Goal: Information Seeking & Learning: Learn about a topic

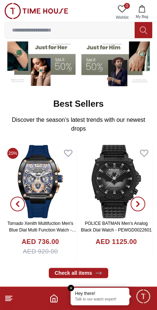
scroll to position [69, 0]
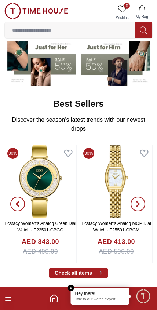
click at [100, 272] on icon at bounding box center [98, 272] width 7 height 7
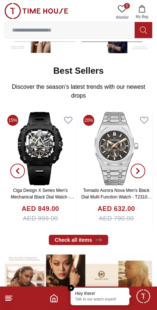
scroll to position [102, 0]
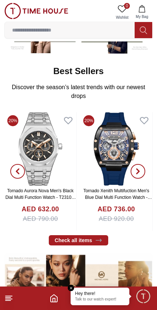
click at [138, 170] on icon "button" at bounding box center [138, 171] width 2 height 5
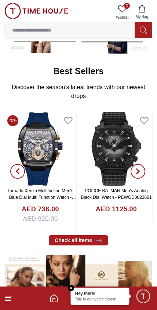
click at [140, 167] on span "button" at bounding box center [137, 171] width 15 height 15
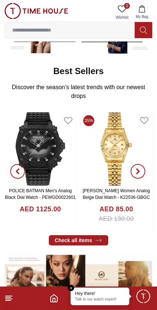
click at [140, 170] on icon "button" at bounding box center [138, 171] width 6 height 6
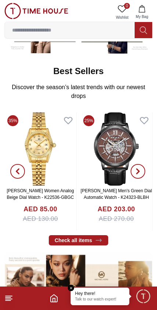
click at [141, 170] on span "button" at bounding box center [137, 171] width 15 height 15
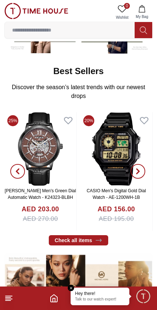
click at [141, 169] on span "button" at bounding box center [137, 171] width 15 height 15
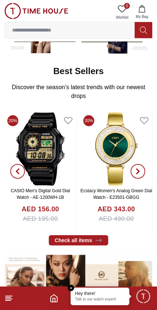
click at [136, 172] on icon "button" at bounding box center [138, 171] width 6 height 6
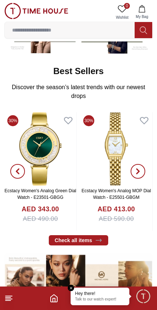
click at [140, 168] on icon "button" at bounding box center [138, 171] width 6 height 6
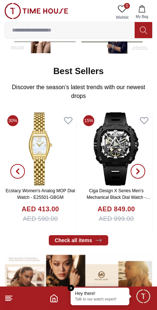
click at [137, 171] on icon "button" at bounding box center [138, 171] width 6 height 6
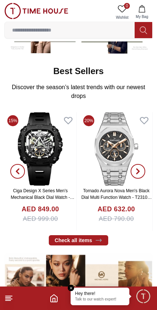
click at [139, 174] on icon "button" at bounding box center [138, 171] width 6 height 6
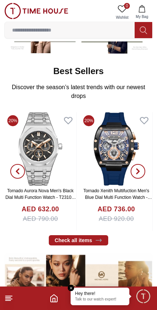
click at [139, 175] on span "button" at bounding box center [137, 171] width 15 height 15
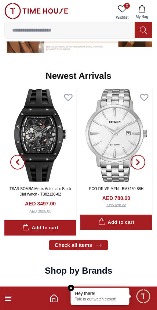
scroll to position [354, 0]
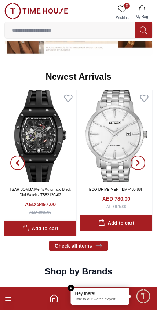
click at [138, 160] on icon "button" at bounding box center [138, 163] width 6 height 6
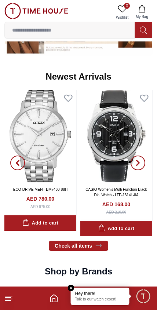
click at [136, 167] on span "button" at bounding box center [137, 162] width 15 height 15
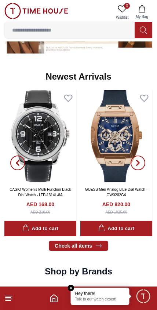
click at [137, 165] on icon "button" at bounding box center [138, 162] width 2 height 5
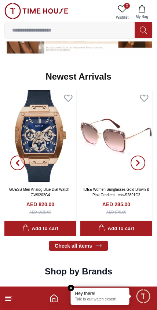
click at [138, 160] on icon "button" at bounding box center [138, 163] width 6 height 6
click at [137, 166] on span "button" at bounding box center [137, 162] width 15 height 15
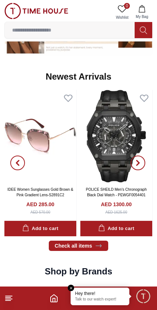
click at [138, 167] on span "button" at bounding box center [137, 162] width 15 height 15
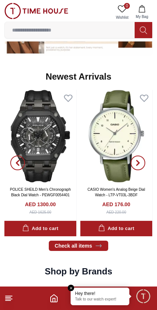
click at [137, 163] on icon "button" at bounding box center [138, 163] width 6 height 6
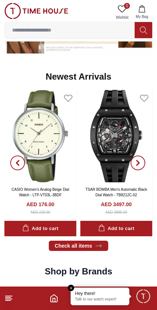
click at [137, 163] on icon "button" at bounding box center [138, 163] width 6 height 6
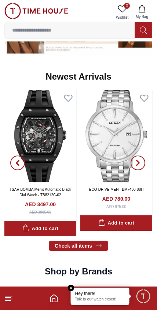
click at [139, 162] on icon "button" at bounding box center [138, 162] width 2 height 5
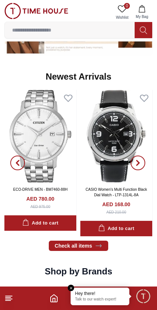
click at [136, 162] on icon "button" at bounding box center [138, 163] width 6 height 6
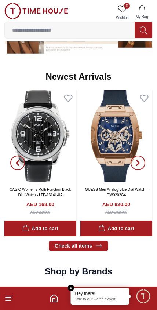
click at [140, 164] on icon "button" at bounding box center [138, 163] width 6 height 6
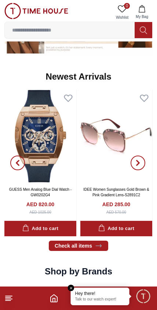
click at [134, 167] on span "button" at bounding box center [137, 162] width 15 height 15
click at [136, 167] on span "button" at bounding box center [137, 162] width 15 height 15
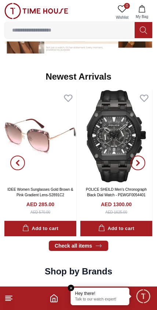
click at [141, 165] on span "button" at bounding box center [137, 162] width 15 height 15
click at [143, 164] on span "button" at bounding box center [137, 162] width 15 height 15
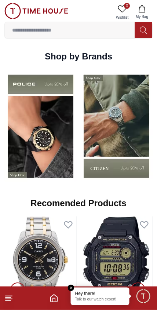
scroll to position [569, 0]
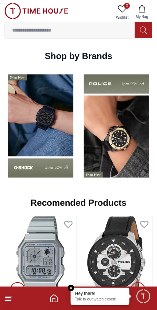
click at [130, 207] on div "Recomended Products View All" at bounding box center [78, 202] width 148 height 26
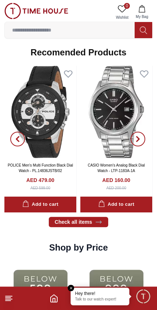
scroll to position [719, 0]
click at [139, 140] on icon "button" at bounding box center [138, 139] width 6 height 6
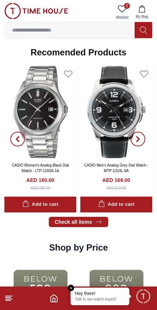
click at [145, 140] on span "button" at bounding box center [137, 139] width 15 height 15
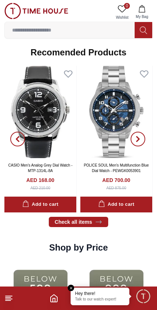
click at [146, 141] on button "button" at bounding box center [138, 139] width 26 height 147
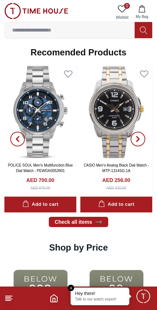
click at [141, 137] on span "button" at bounding box center [137, 139] width 15 height 15
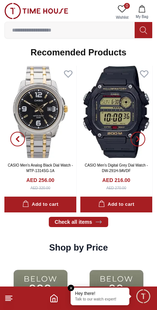
click at [140, 137] on icon "button" at bounding box center [138, 139] width 6 height 6
click at [139, 140] on icon "button" at bounding box center [138, 139] width 6 height 6
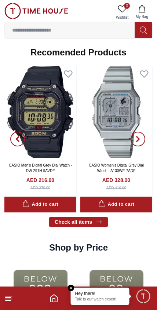
click at [137, 143] on span "button" at bounding box center [137, 139] width 15 height 15
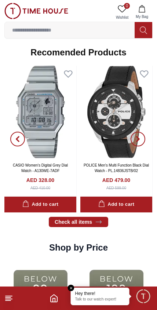
click at [140, 142] on span "button" at bounding box center [137, 139] width 15 height 15
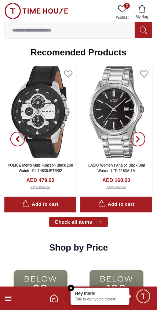
click at [142, 141] on span "button" at bounding box center [137, 139] width 15 height 15
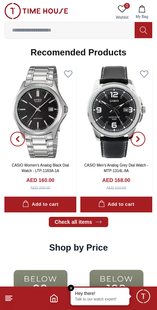
click at [142, 142] on span "button" at bounding box center [137, 139] width 15 height 15
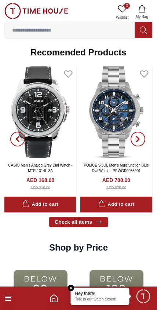
click at [138, 137] on icon "button" at bounding box center [138, 139] width 2 height 5
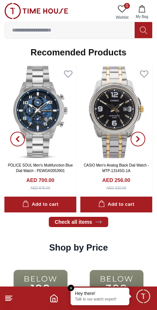
click at [136, 136] on icon "button" at bounding box center [138, 139] width 6 height 6
click at [139, 139] on icon "button" at bounding box center [138, 139] width 2 height 5
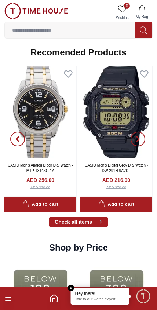
click at [137, 140] on icon "button" at bounding box center [138, 139] width 2 height 5
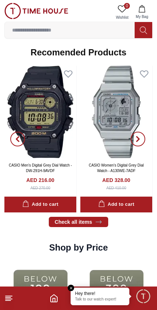
click at [138, 139] on icon "button" at bounding box center [138, 139] width 2 height 5
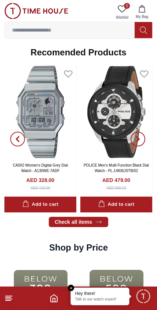
click at [139, 137] on icon "button" at bounding box center [138, 139] width 6 height 6
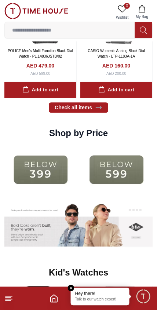
scroll to position [834, 0]
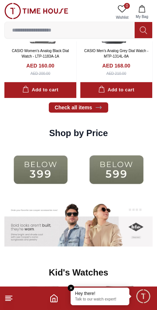
click at [49, 168] on img at bounding box center [40, 169] width 72 height 47
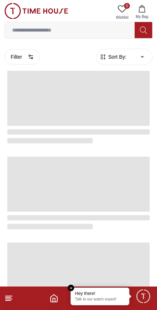
click at [51, 166] on span at bounding box center [78, 183] width 142 height 55
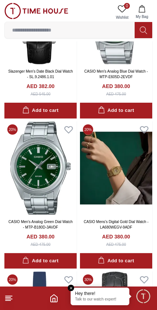
scroll to position [1455, 0]
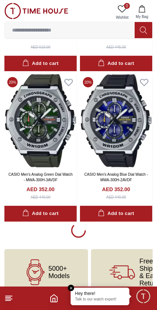
scroll to position [4355, 0]
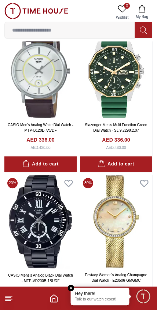
scroll to position [7263, 0]
